Goal: Entertainment & Leisure: Consume media (video, audio)

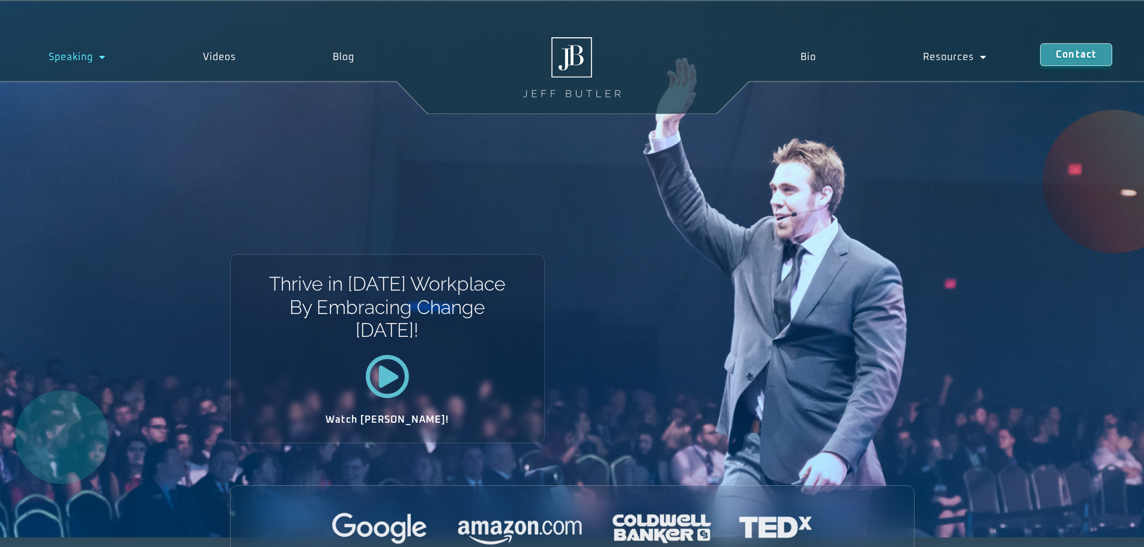
click at [102, 59] on span "Menu" at bounding box center [99, 57] width 13 height 22
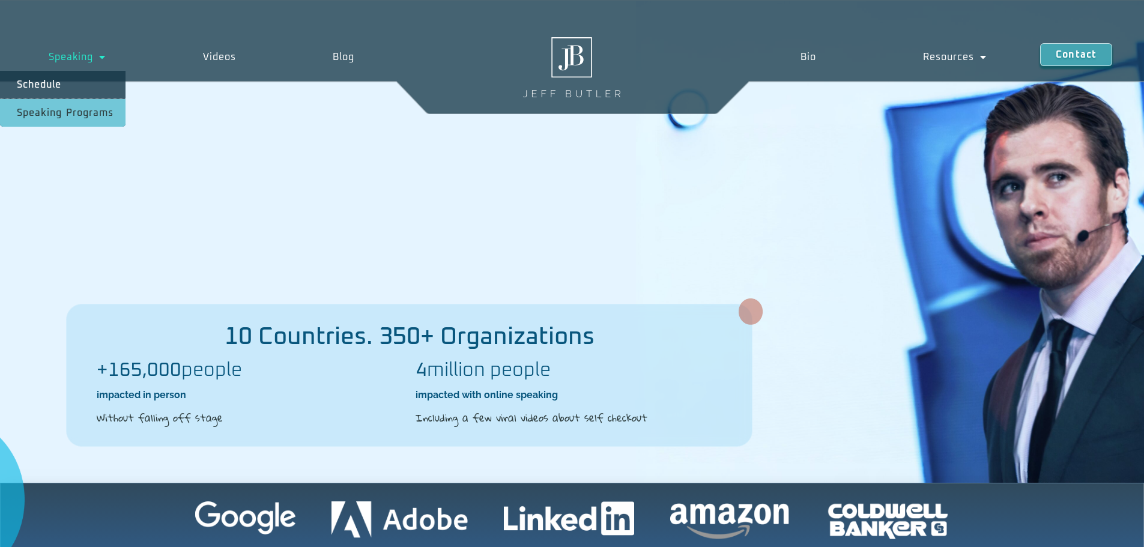
click at [67, 115] on link "Speaking Programs" at bounding box center [62, 113] width 125 height 28
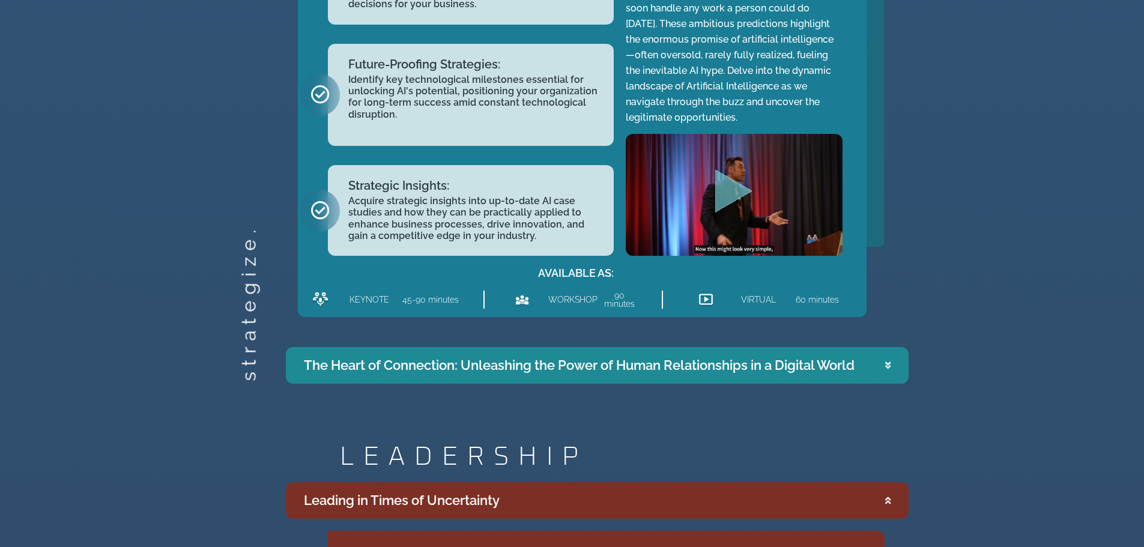
scroll to position [1681, 0]
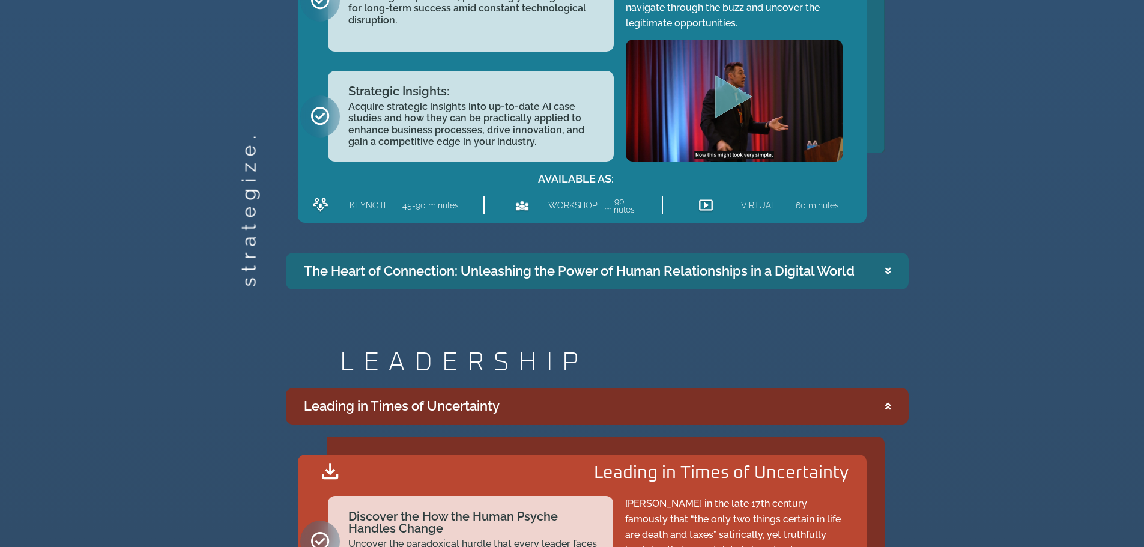
click at [471, 280] on summary "The Heart of Connection: Unleashing the Power of Human Relationships in a Digit…" at bounding box center [597, 271] width 622 height 37
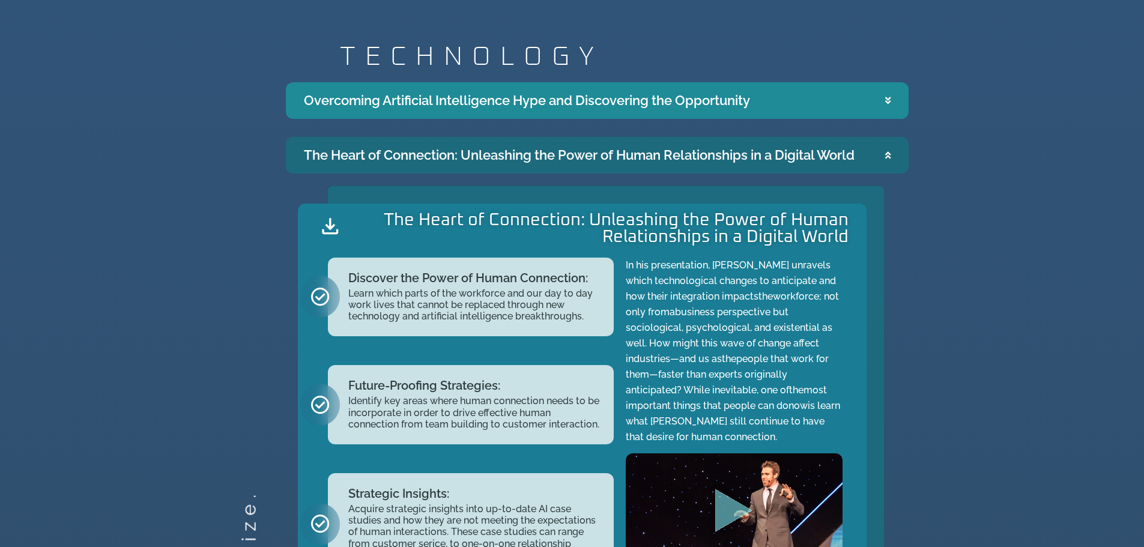
scroll to position [1138, 0]
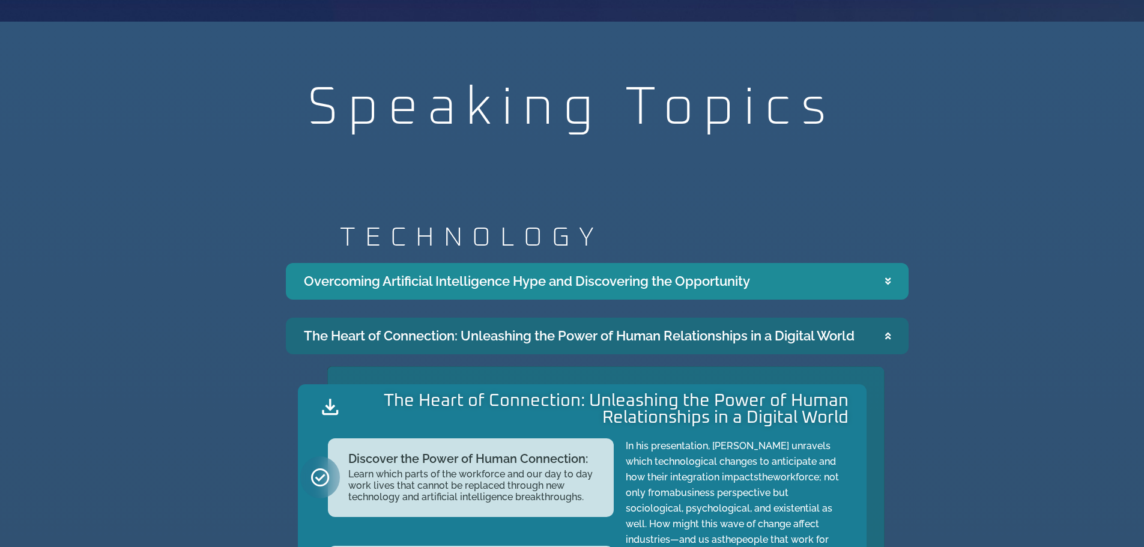
click at [888, 337] on icon "Accordion. Open links with Enter or Space, close with Escape, and navigate with…" at bounding box center [887, 335] width 5 height 9
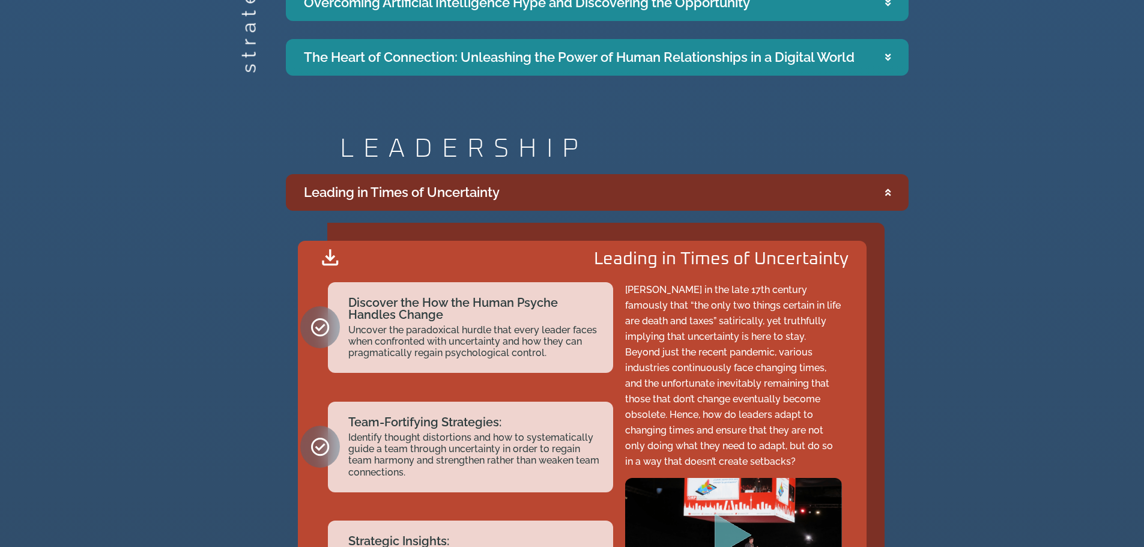
scroll to position [1438, 0]
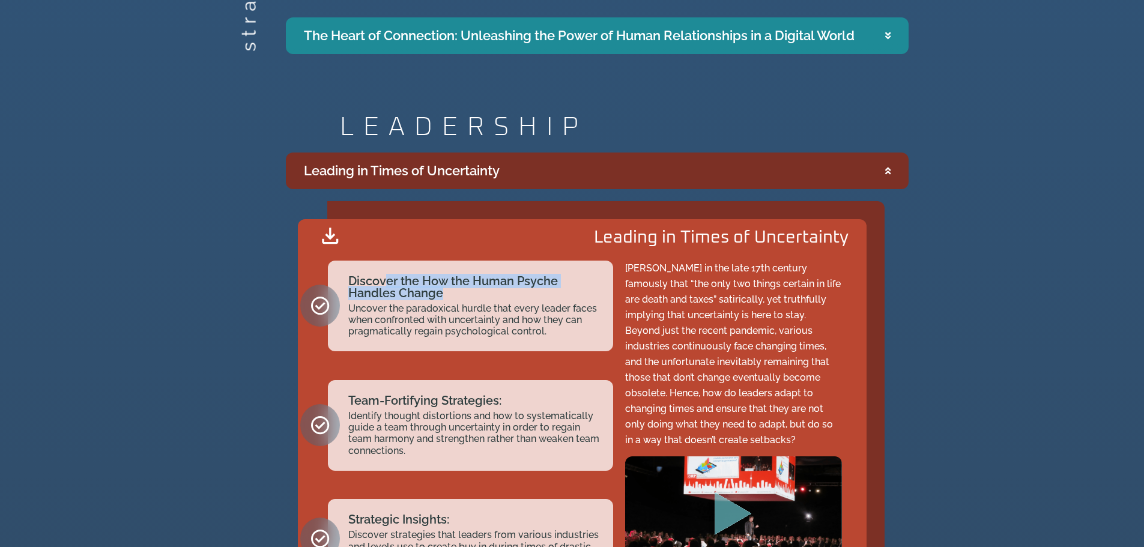
drag, startPoint x: 387, startPoint y: 279, endPoint x: 490, endPoint y: 298, distance: 105.0
click at [490, 298] on div "Discover the How the Human Psyche Handles Change" at bounding box center [474, 289] width 253 height 28
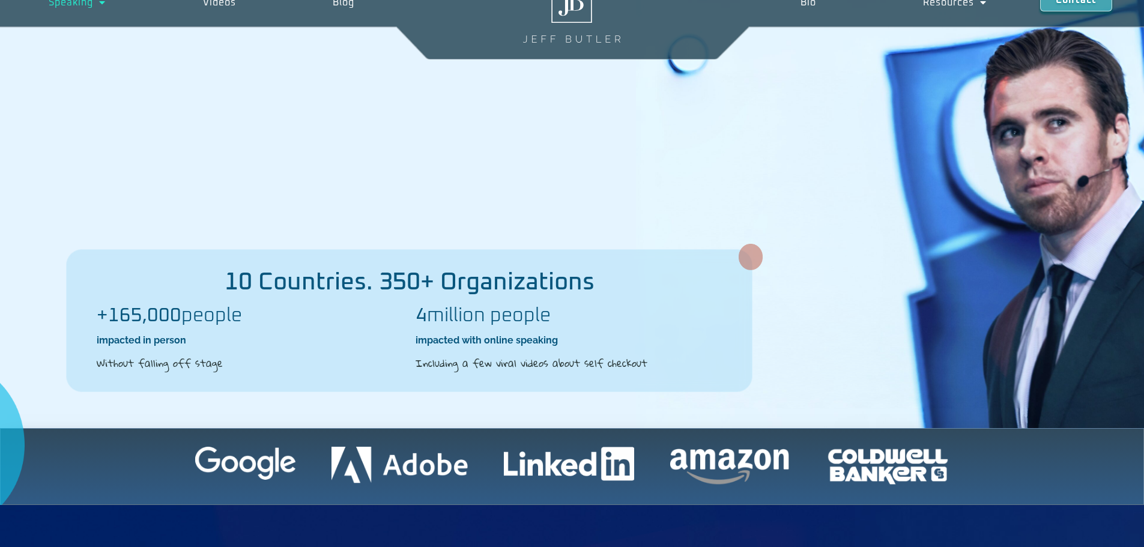
scroll to position [0, 0]
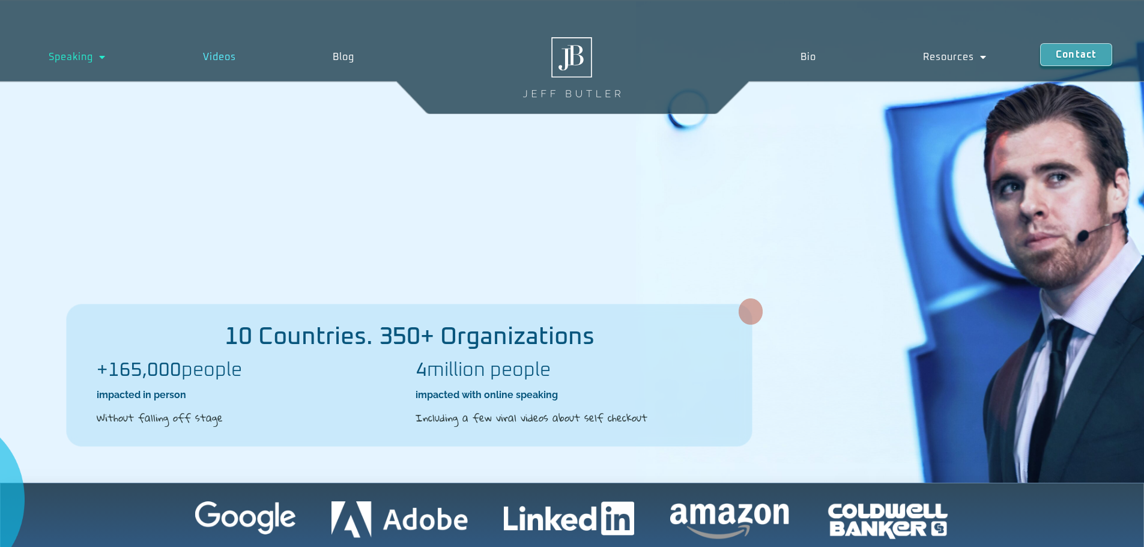
click at [222, 58] on link "Videos" at bounding box center [219, 57] width 130 height 28
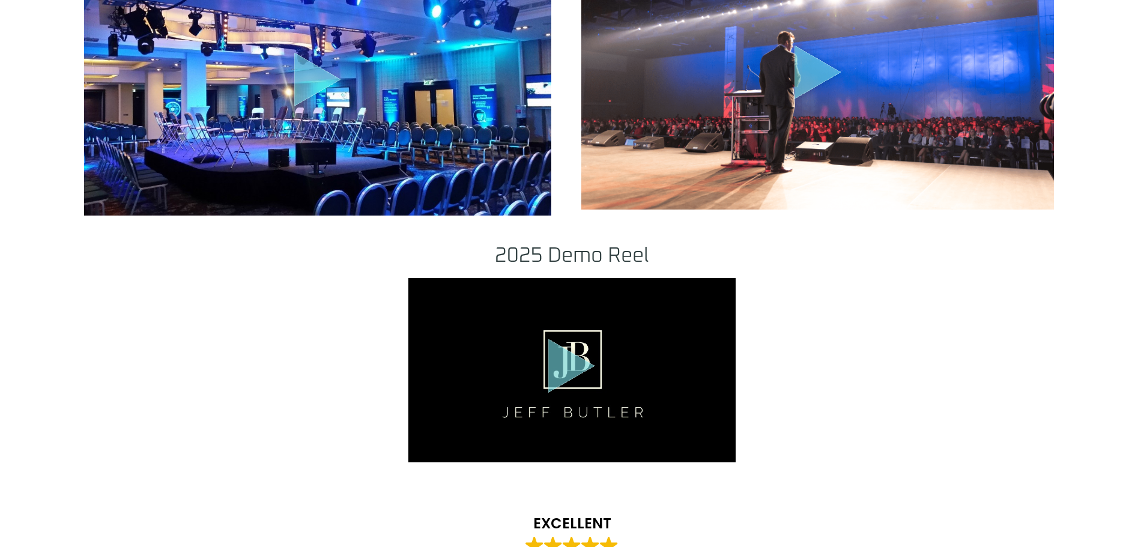
scroll to position [1501, 0]
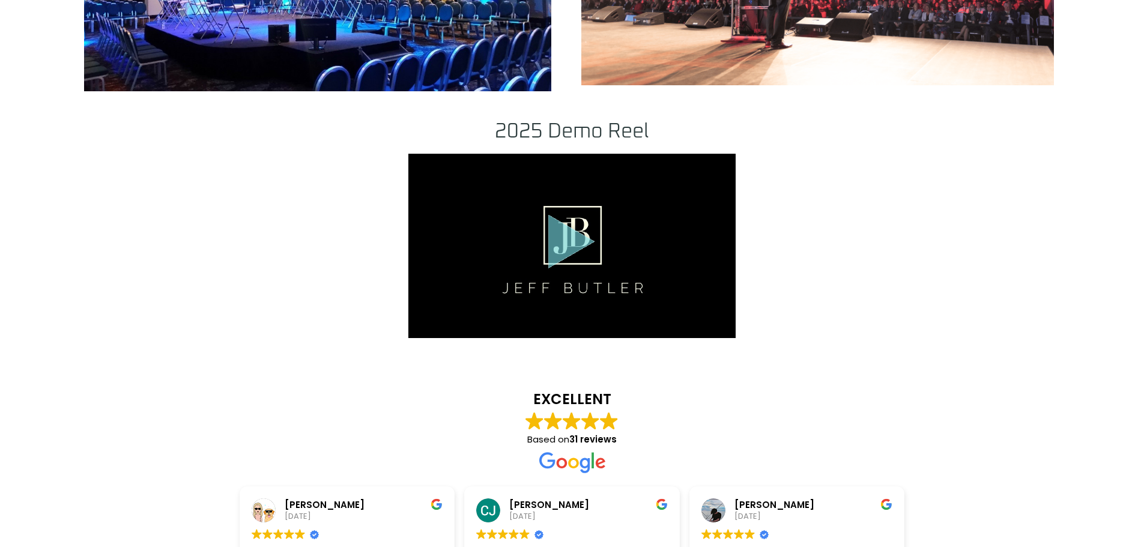
click at [552, 227] on icon "Play Video" at bounding box center [571, 241] width 47 height 54
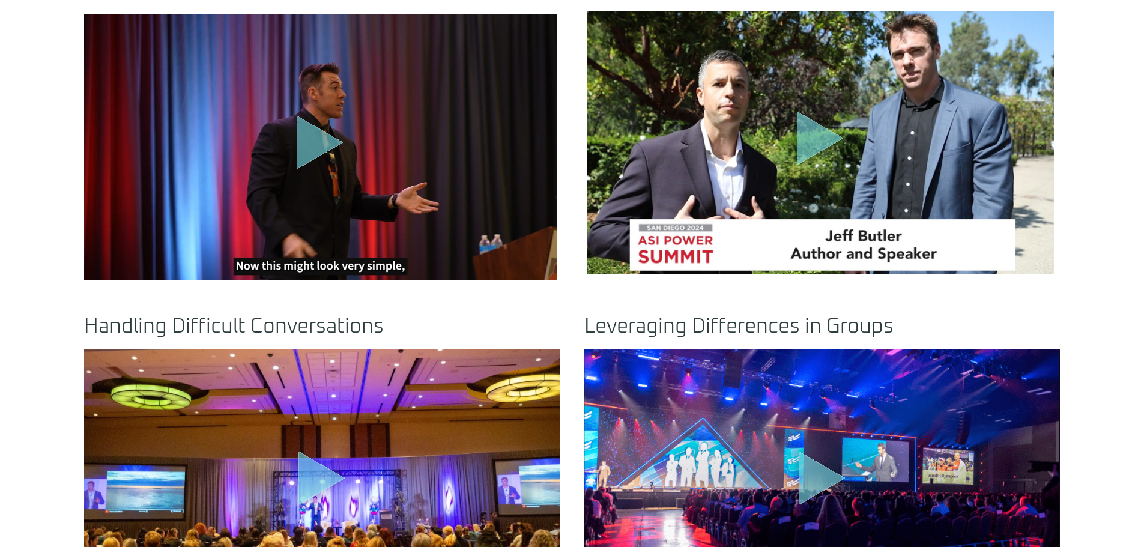
scroll to position [600, 0]
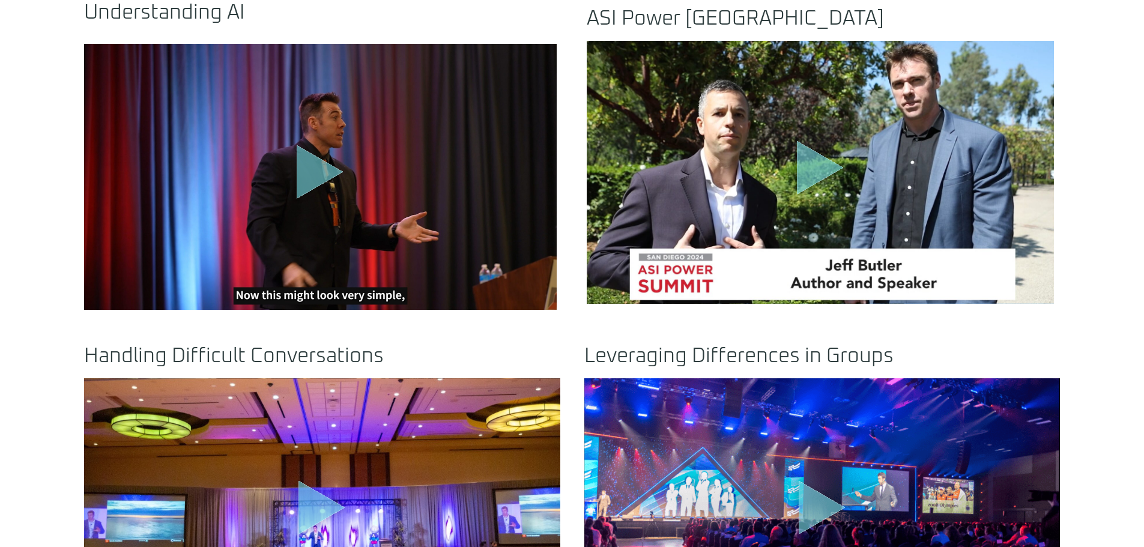
click at [306, 196] on icon ".st0{fill:#FFF;fill-opacity:.39}.st1{fill:#5ADCE8;fill-opacity:.6}.st2{fill:non…" at bounding box center [320, 175] width 60 height 60
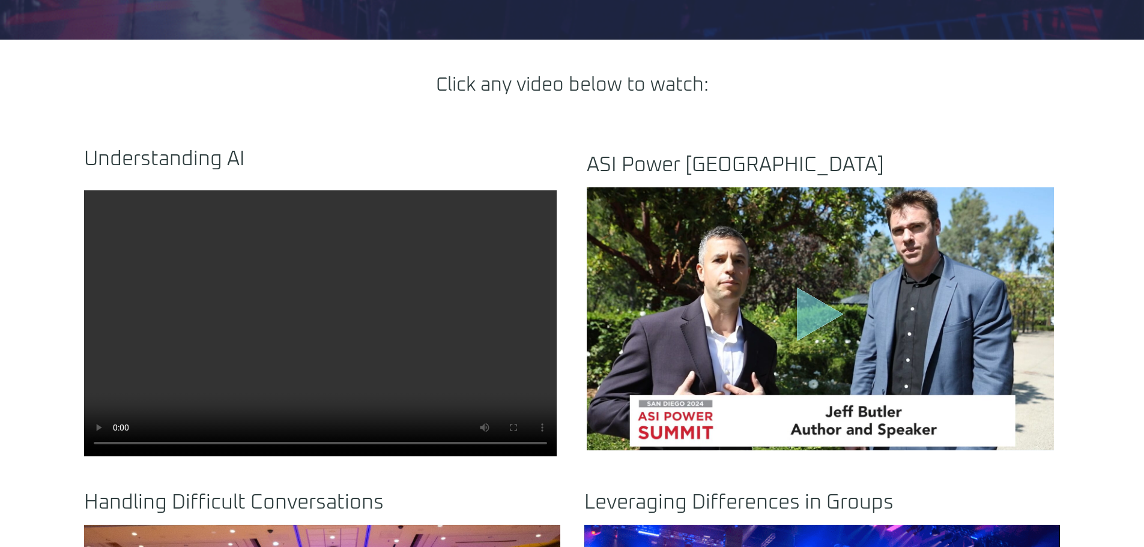
scroll to position [480, 0]
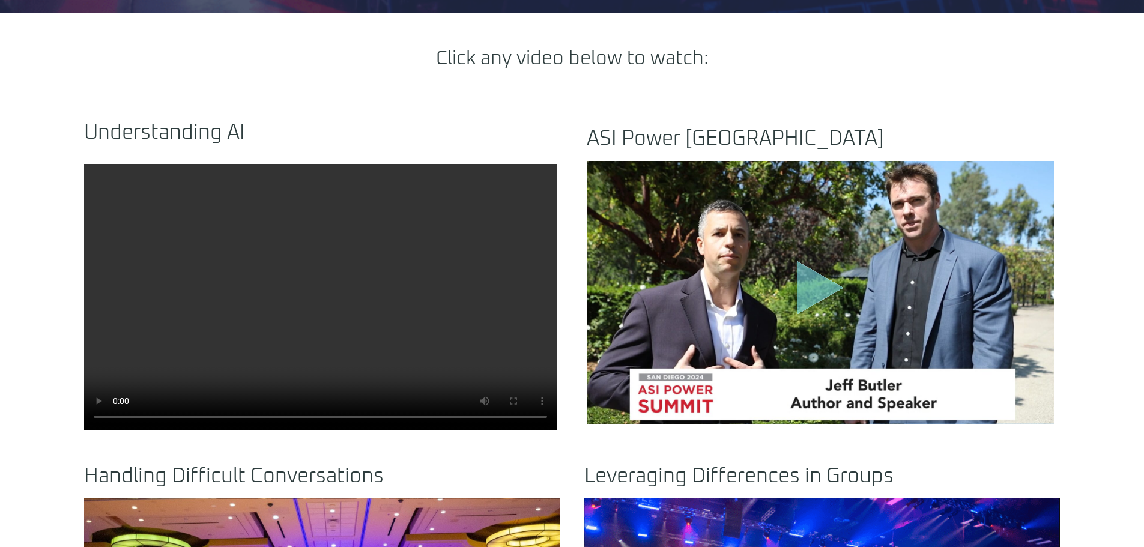
click at [312, 277] on video at bounding box center [320, 297] width 472 height 266
